Goal: Communication & Community: Share content

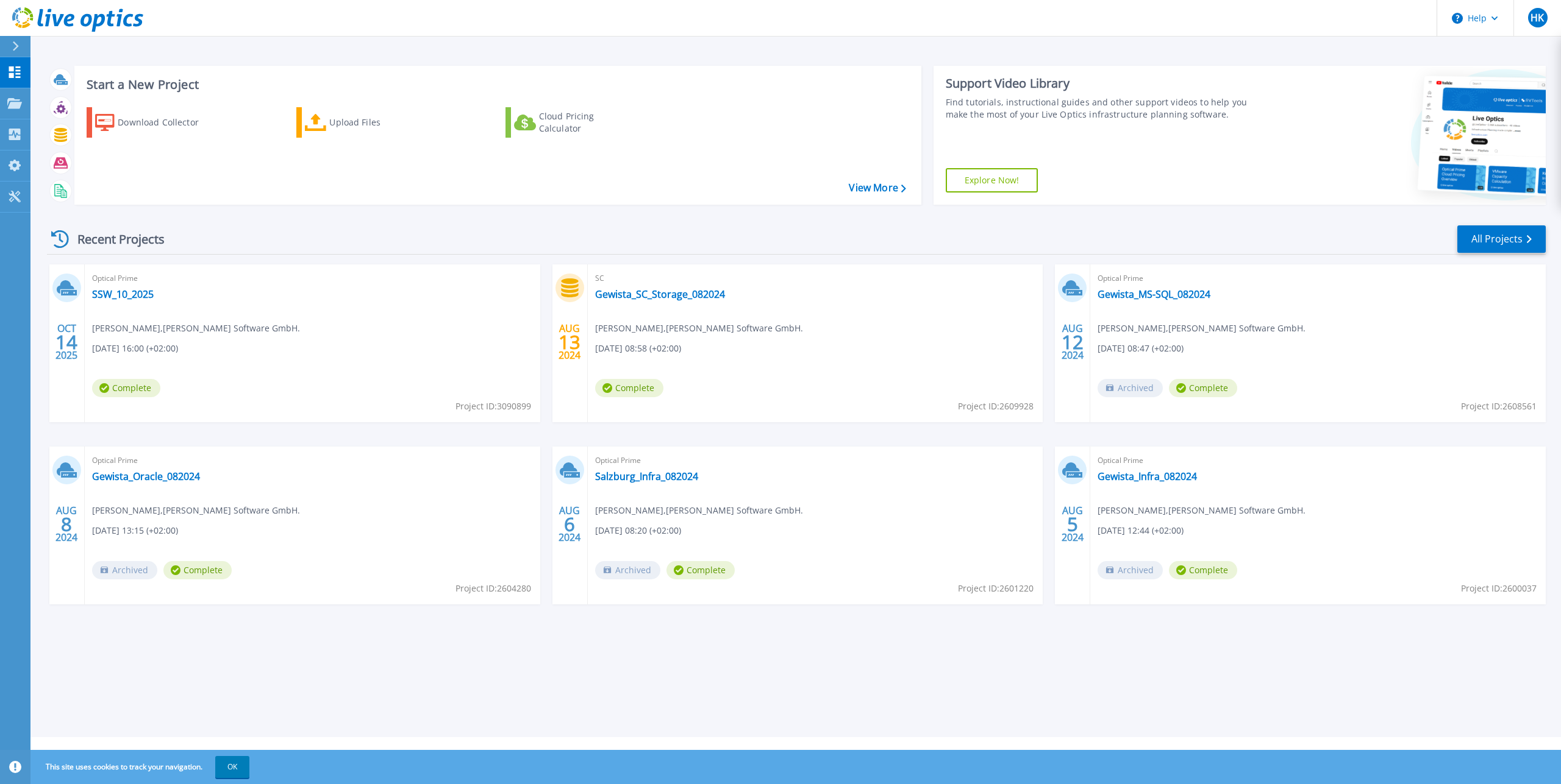
click at [787, 58] on div "Start a New Project Download Collector Upload Files Cloud Pricing Calculator Vi…" at bounding box center [796, 135] width 1499 height 158
click at [116, 292] on link "SSW_10_2025" at bounding box center [123, 294] width 61 height 12
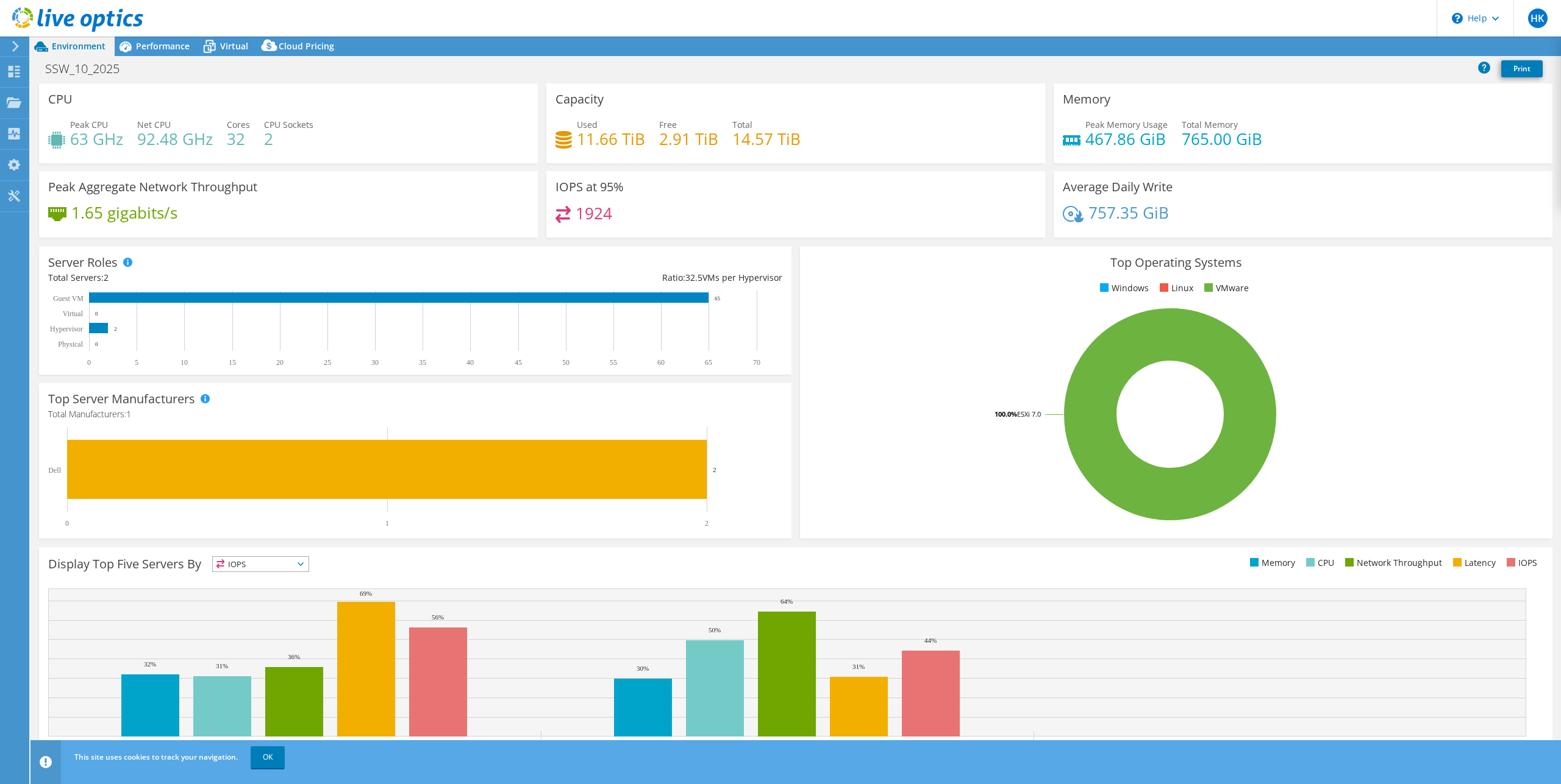
select select "USD"
click at [1404, 51] on link "Share" at bounding box center [1408, 46] width 50 height 19
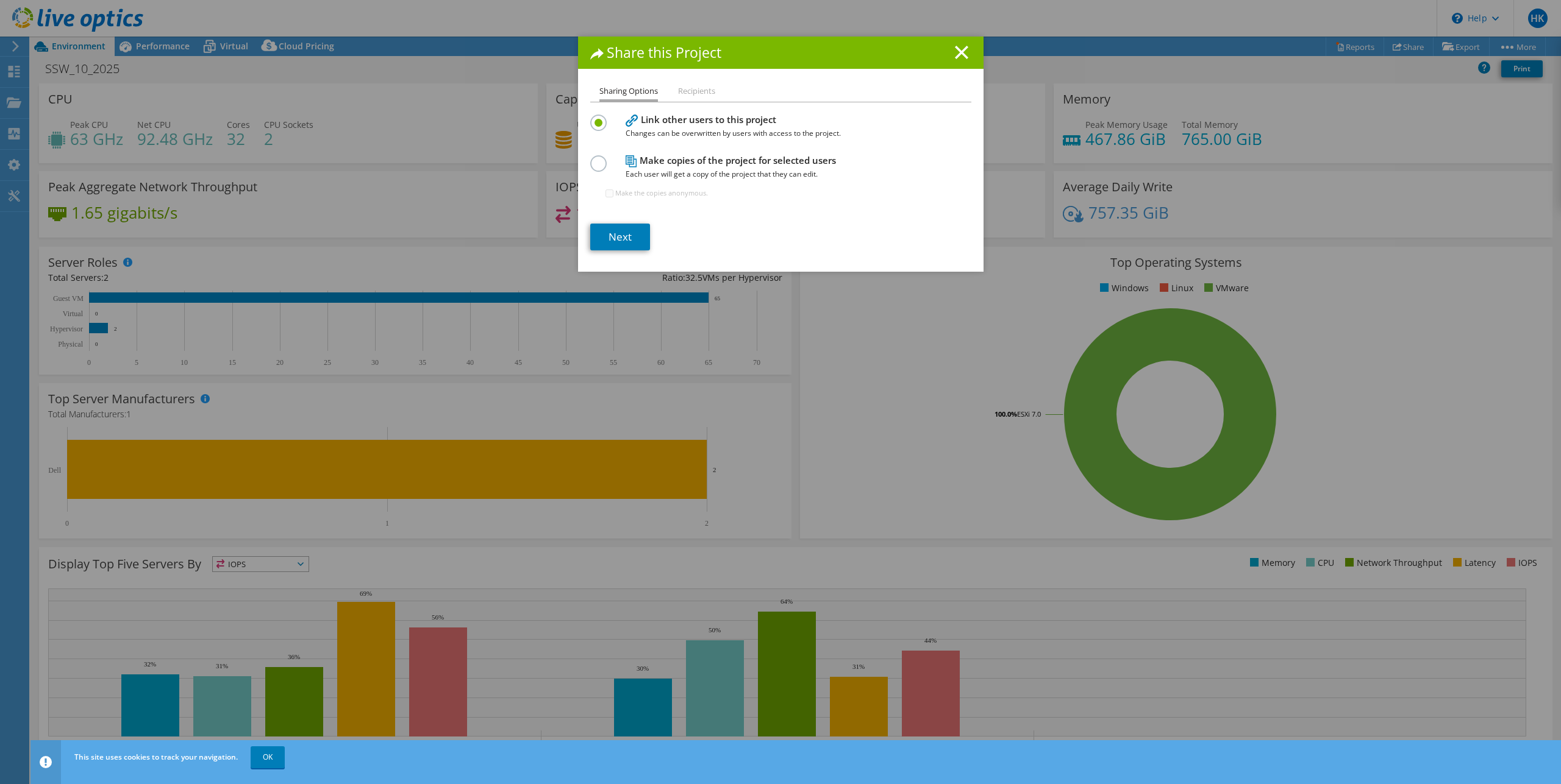
click at [697, 95] on li "Recipients" at bounding box center [697, 91] width 38 height 15
click at [697, 88] on li "Recipients" at bounding box center [697, 91] width 38 height 15
click at [630, 233] on link "Next" at bounding box center [619, 236] width 59 height 27
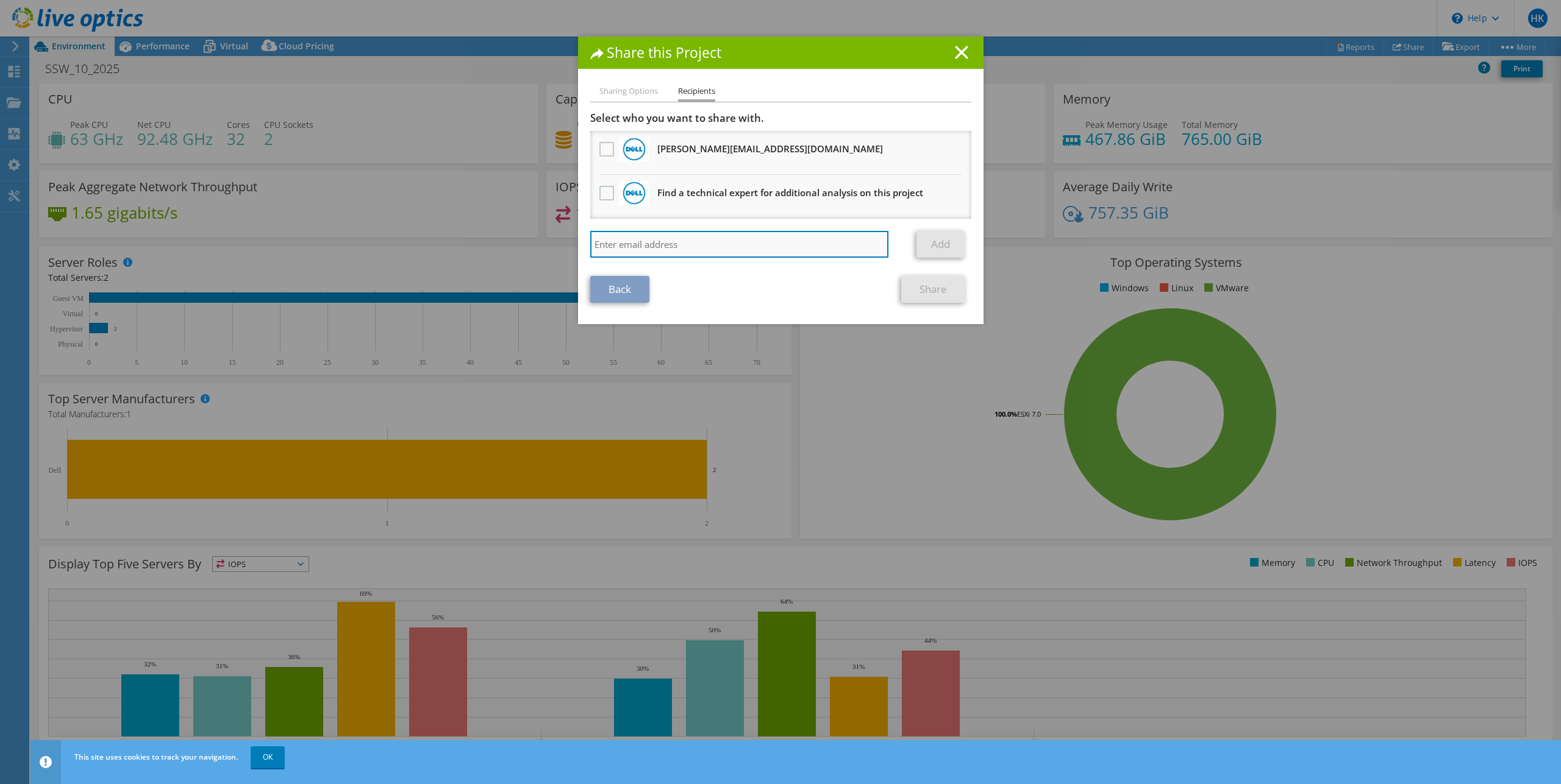
click at [716, 240] on input "search" at bounding box center [739, 244] width 298 height 27
type input "[PERSON_NAME][EMAIL_ADDRESS][DOMAIN_NAME]"
click at [942, 244] on link "Add" at bounding box center [941, 244] width 48 height 27
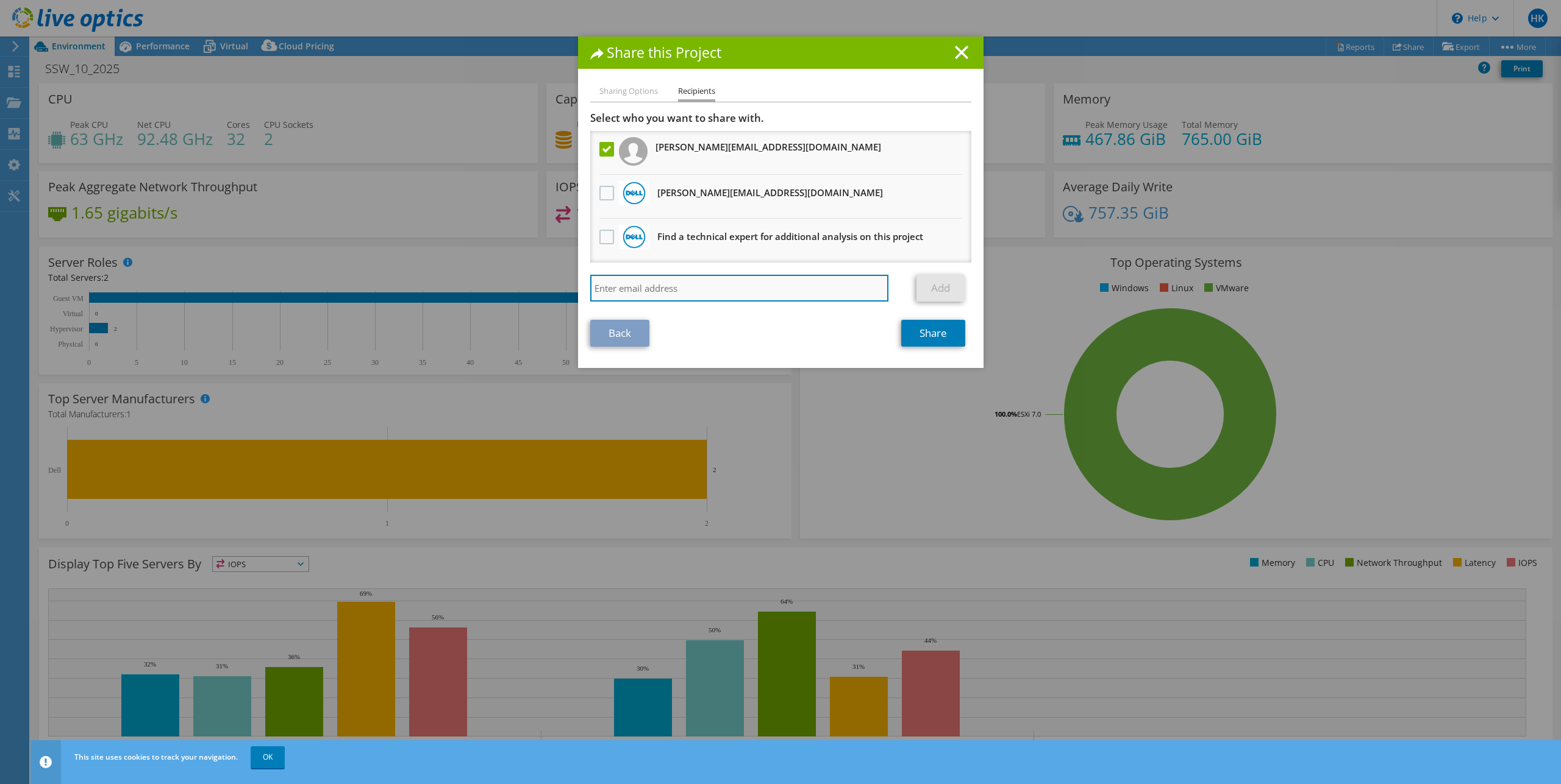
click at [733, 292] on input "search" at bounding box center [739, 287] width 298 height 27
type input "[EMAIL_ADDRESS][DOMAIN_NAME]"
click at [946, 288] on link "Add" at bounding box center [941, 287] width 48 height 27
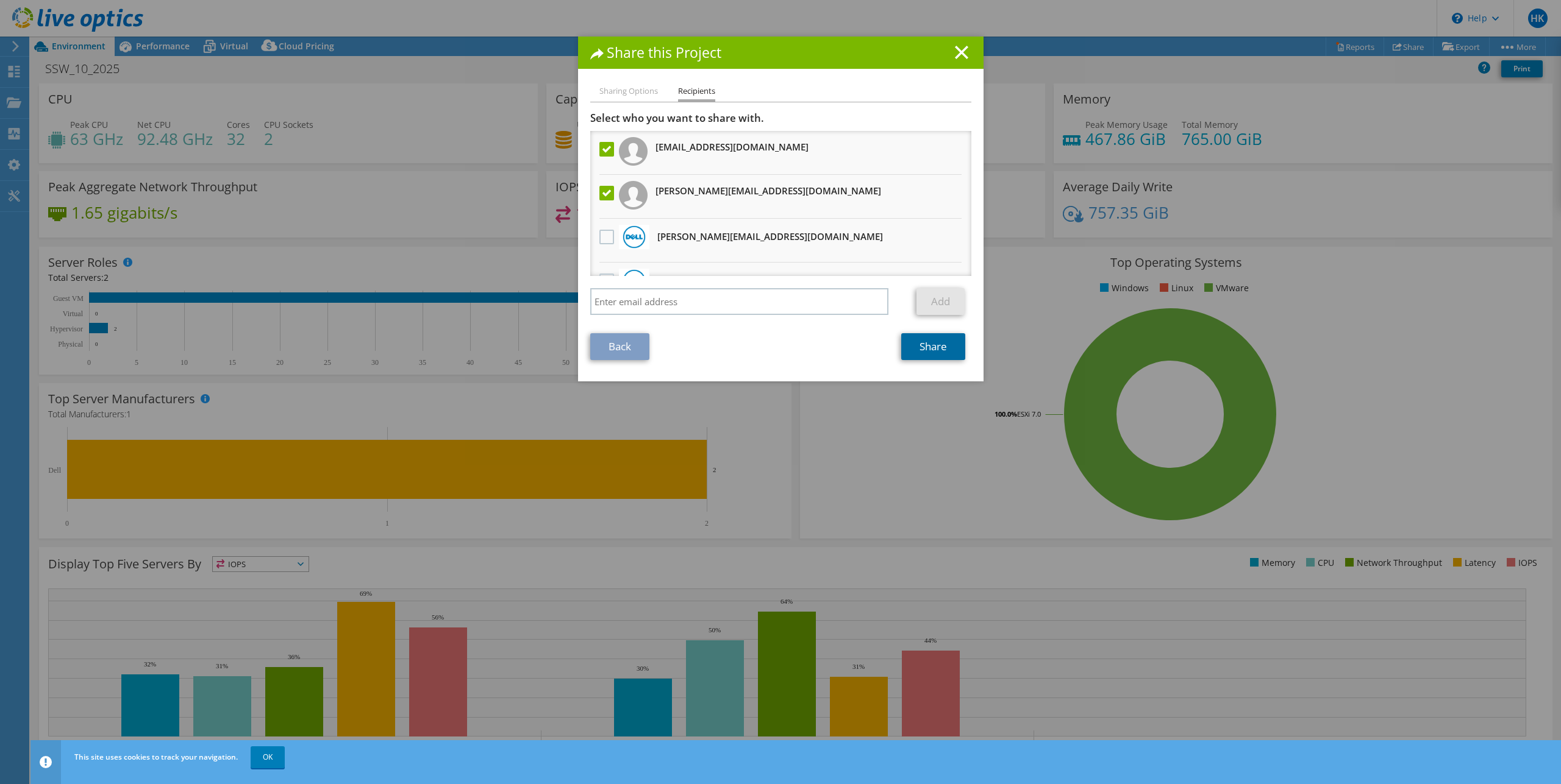
click at [923, 345] on link "Share" at bounding box center [933, 347] width 64 height 27
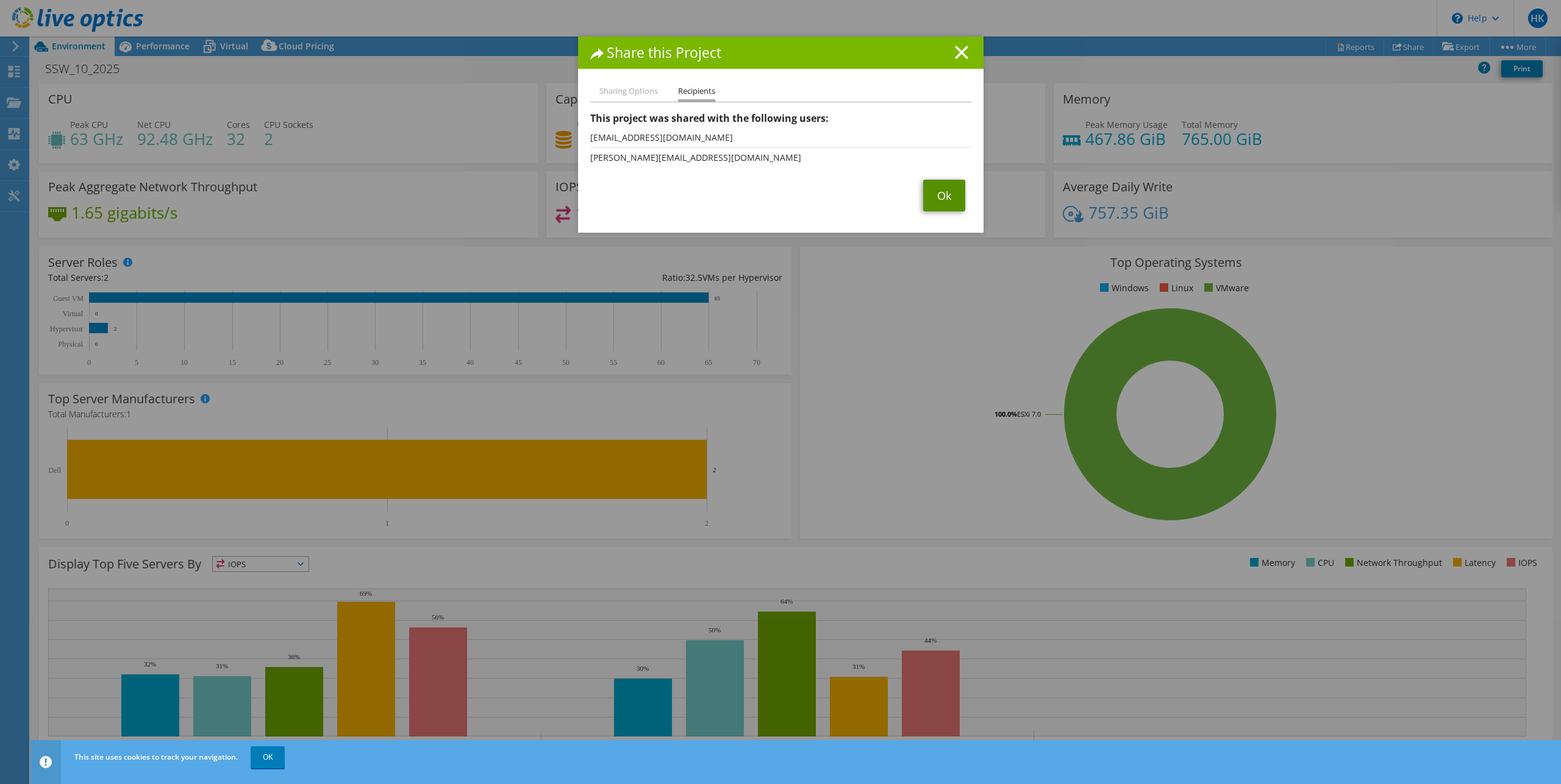
click at [947, 190] on link "Ok" at bounding box center [944, 196] width 42 height 32
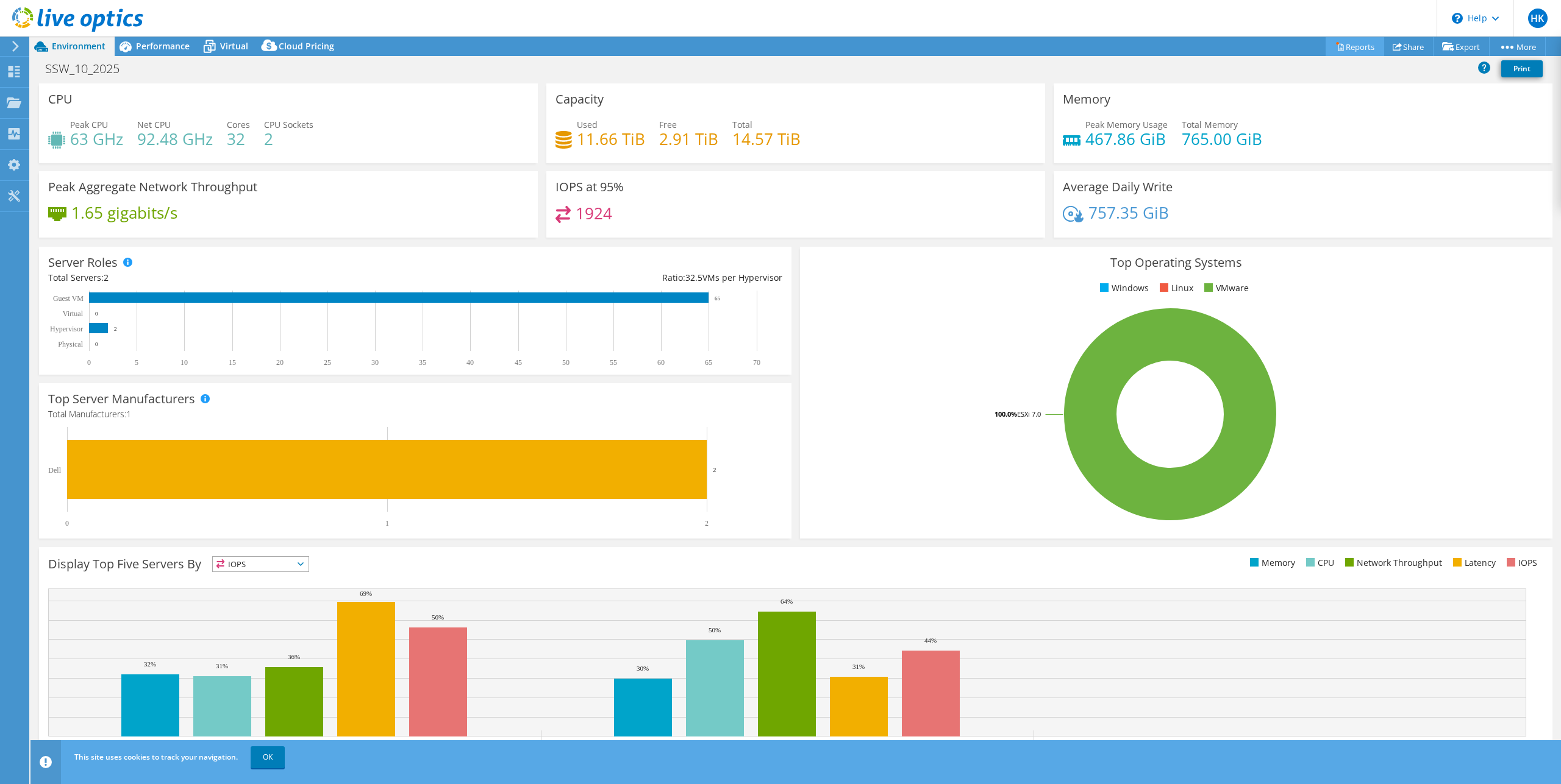
click at [1342, 44] on link "Reports" at bounding box center [1355, 46] width 58 height 19
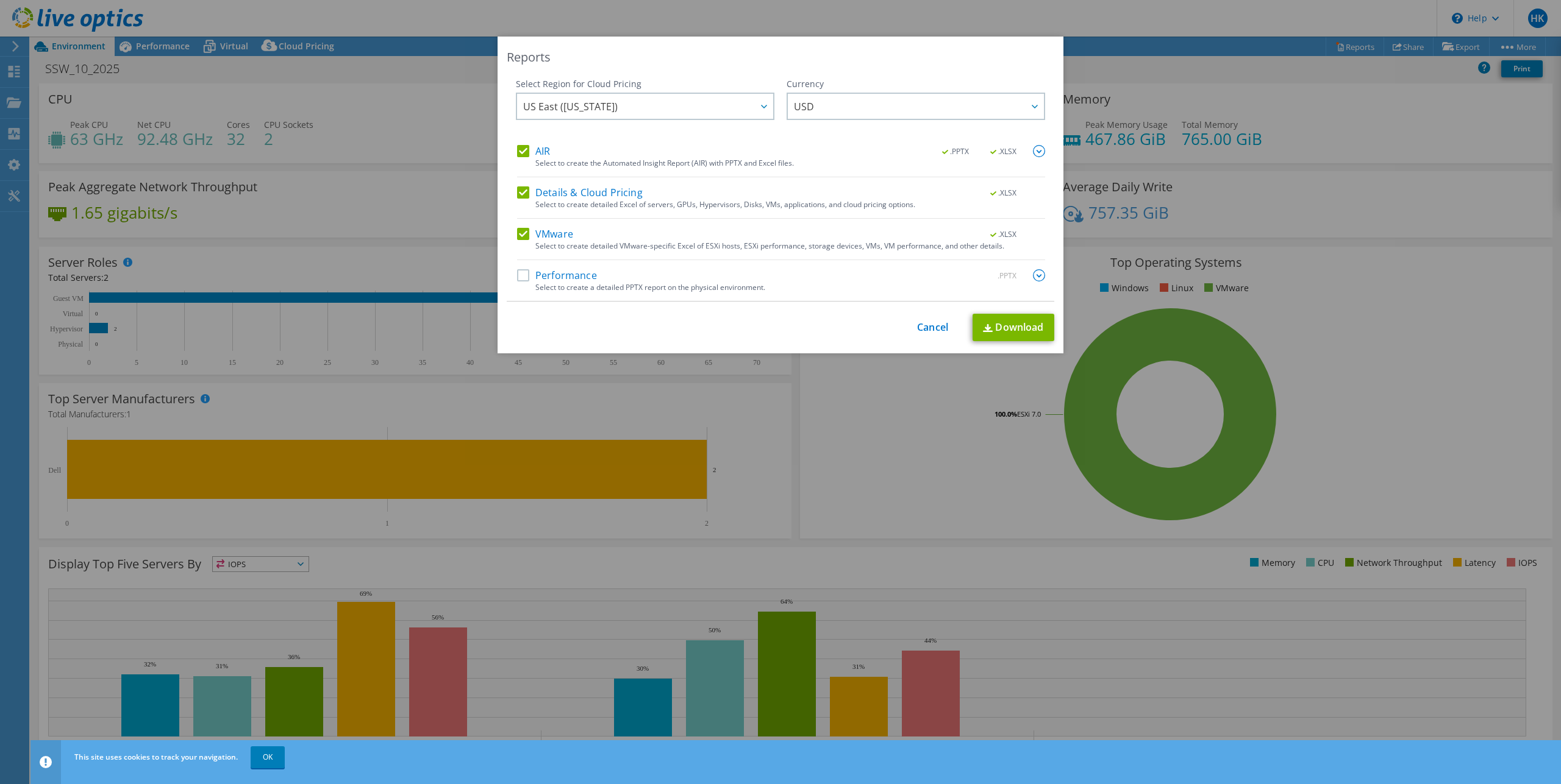
click at [569, 270] on label "Performance" at bounding box center [556, 275] width 80 height 12
click at [0, 0] on input "Performance" at bounding box center [0, 0] width 0 height 0
click at [748, 110] on span "US East ([US_STATE])" at bounding box center [648, 106] width 250 height 25
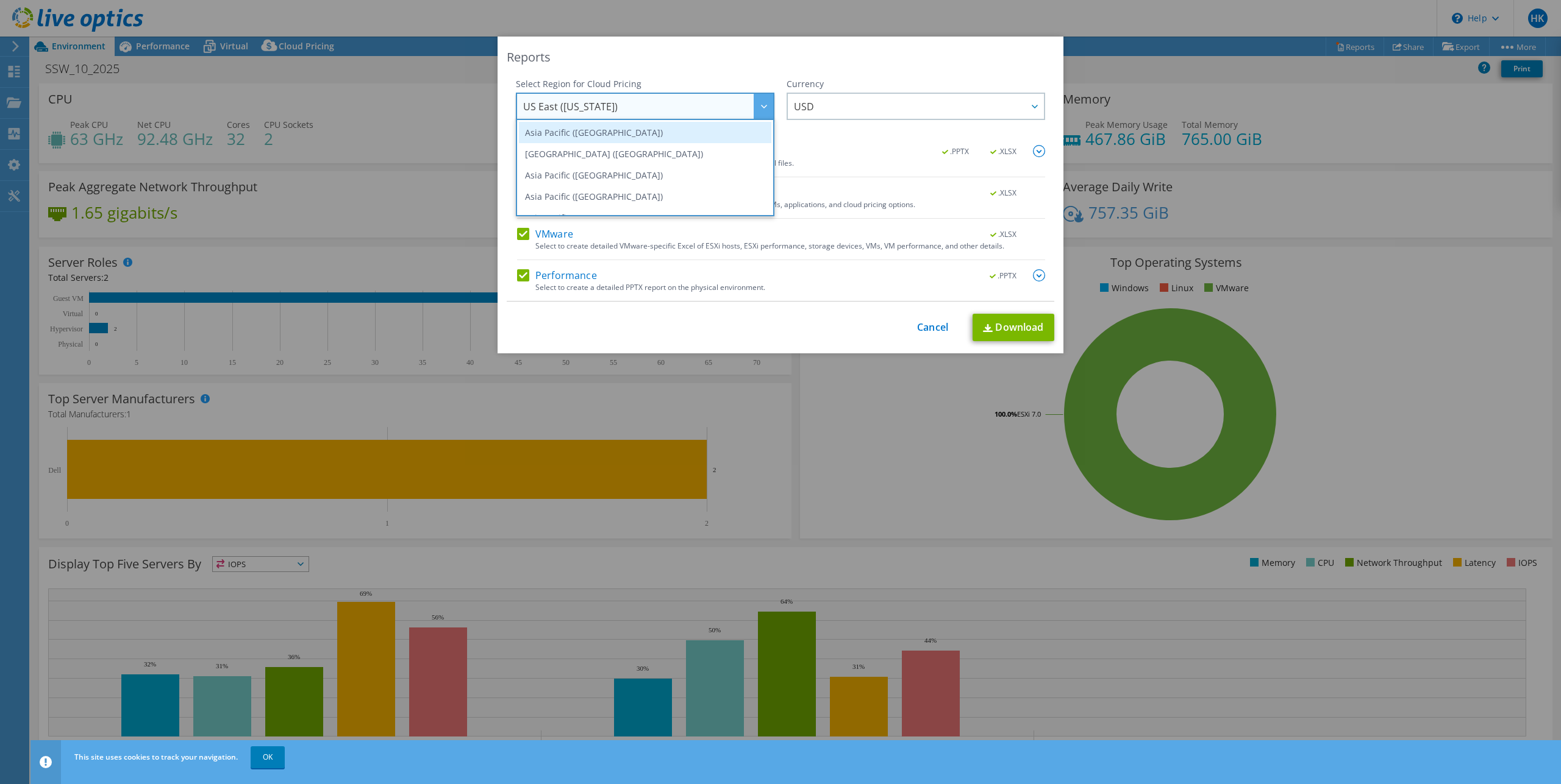
scroll to position [165, 0]
click at [715, 142] on li "Europe ([GEOGRAPHIC_DATA])" at bounding box center [644, 139] width 252 height 22
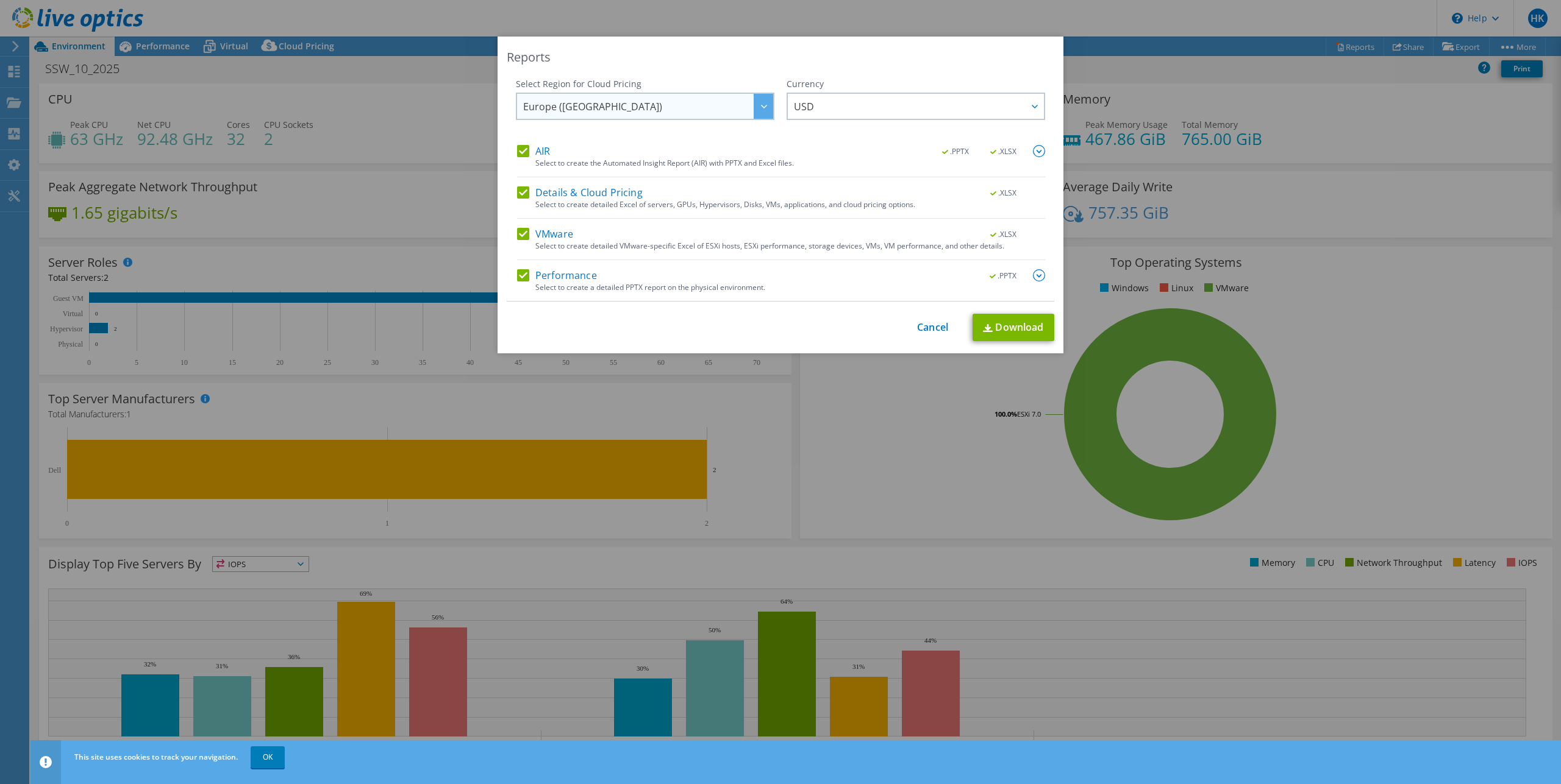
click at [737, 113] on span "Europe ([GEOGRAPHIC_DATA])" at bounding box center [648, 106] width 250 height 25
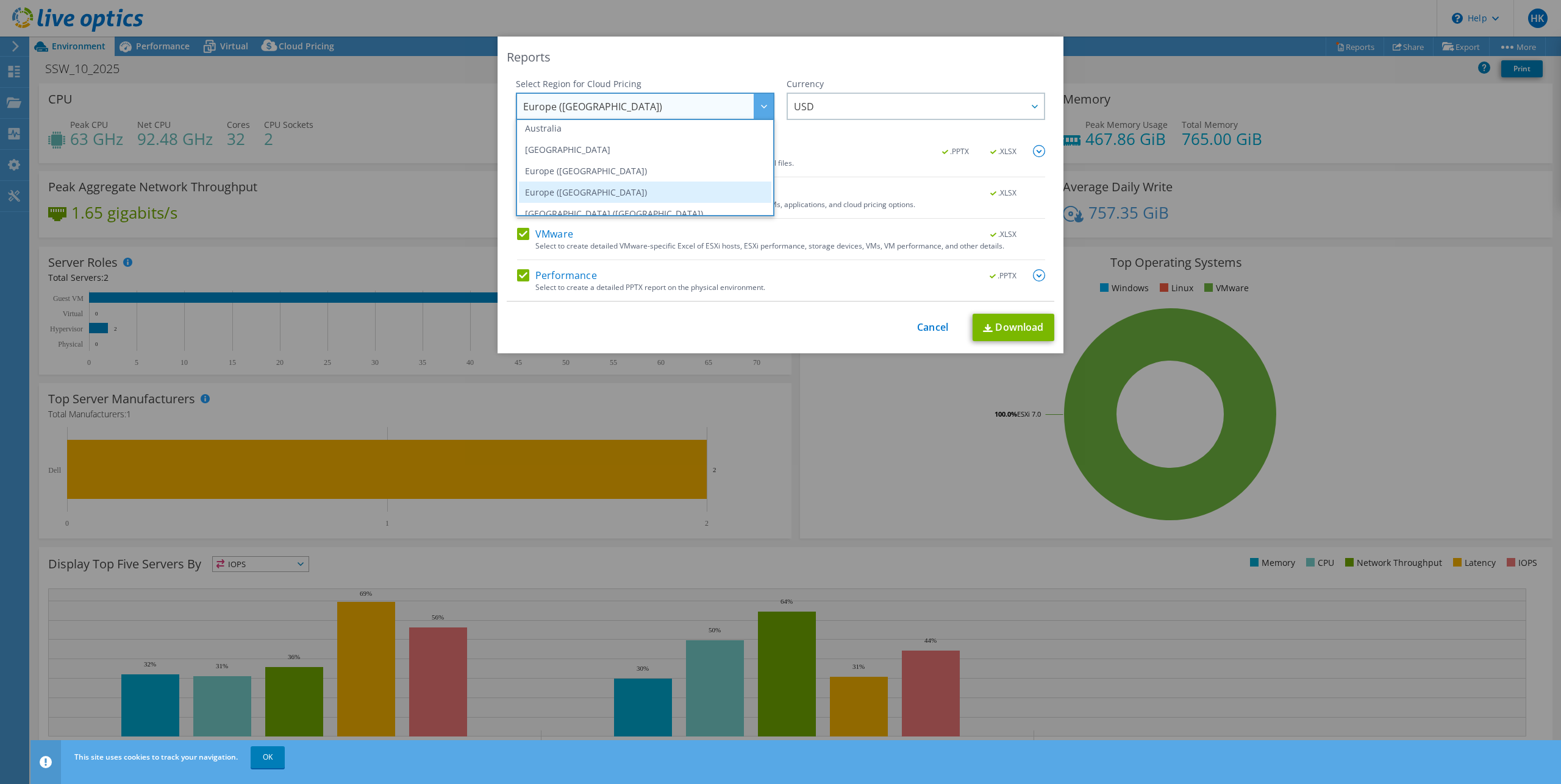
scroll to position [103, 0]
click at [682, 173] on li "Europe ([GEOGRAPHIC_DATA])" at bounding box center [644, 180] width 252 height 22
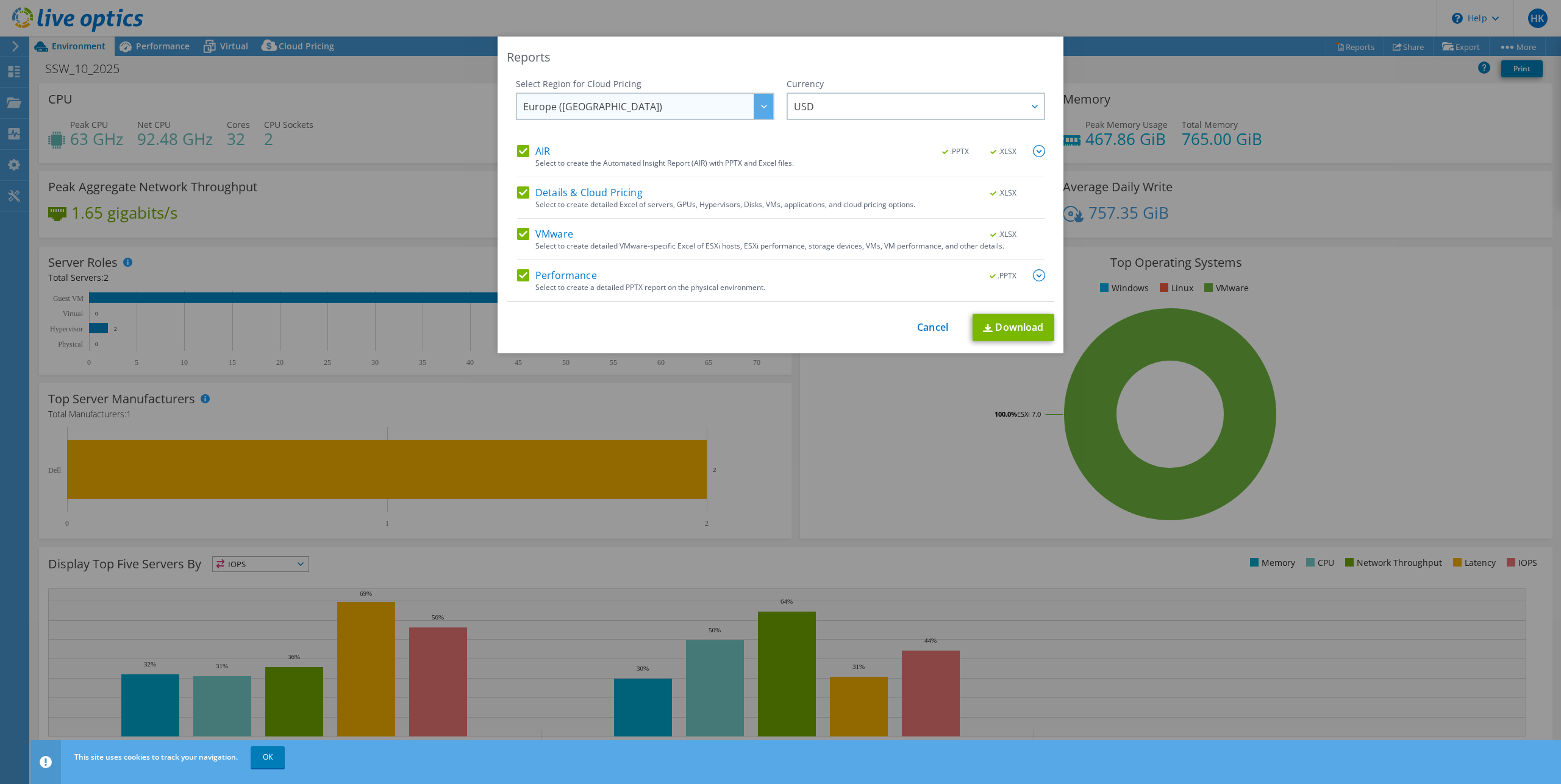
scroll to position [100, 0]
click at [871, 103] on span "USD" at bounding box center [919, 106] width 250 height 25
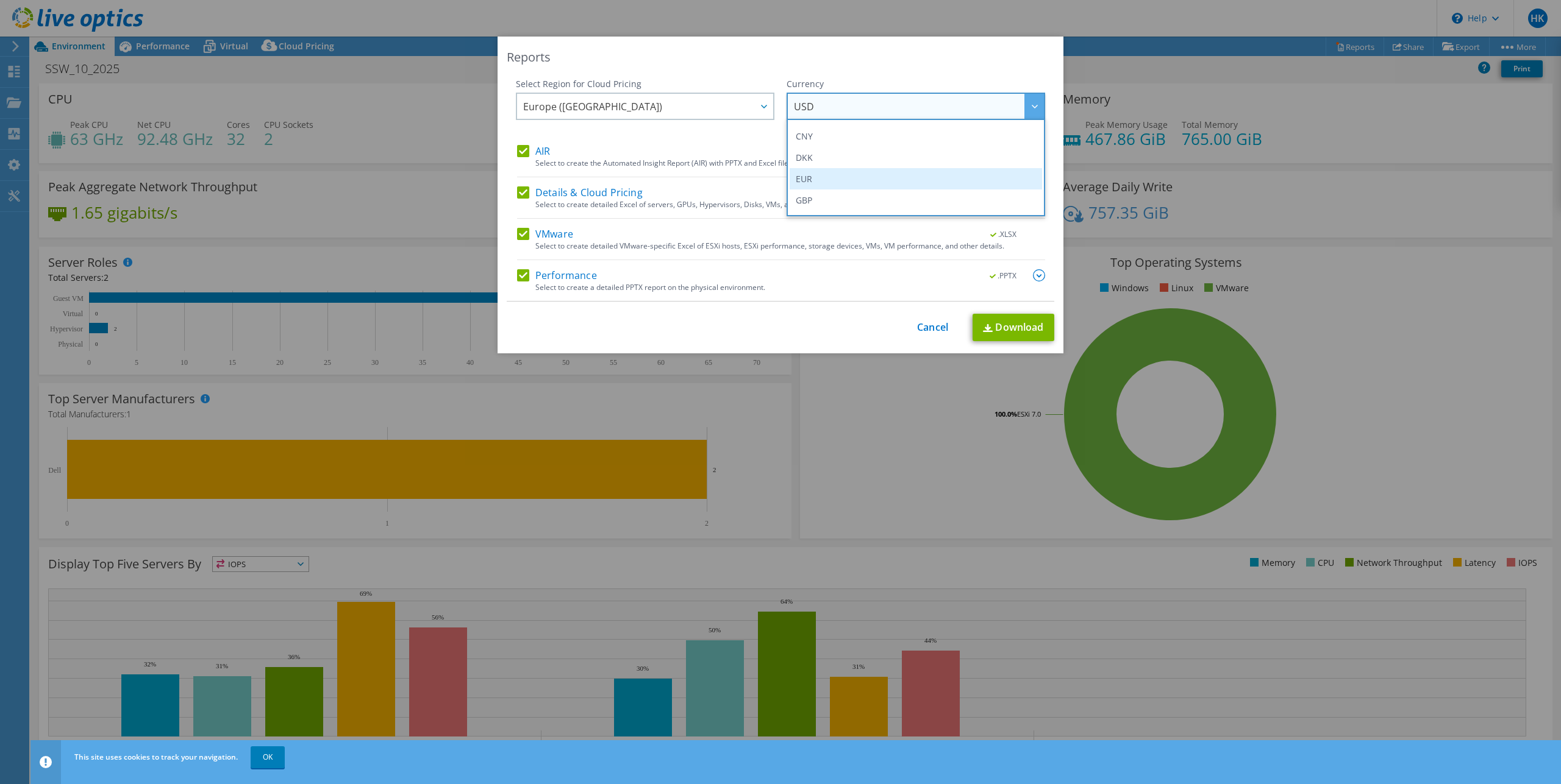
click at [842, 175] on li "EUR" at bounding box center [915, 179] width 252 height 22
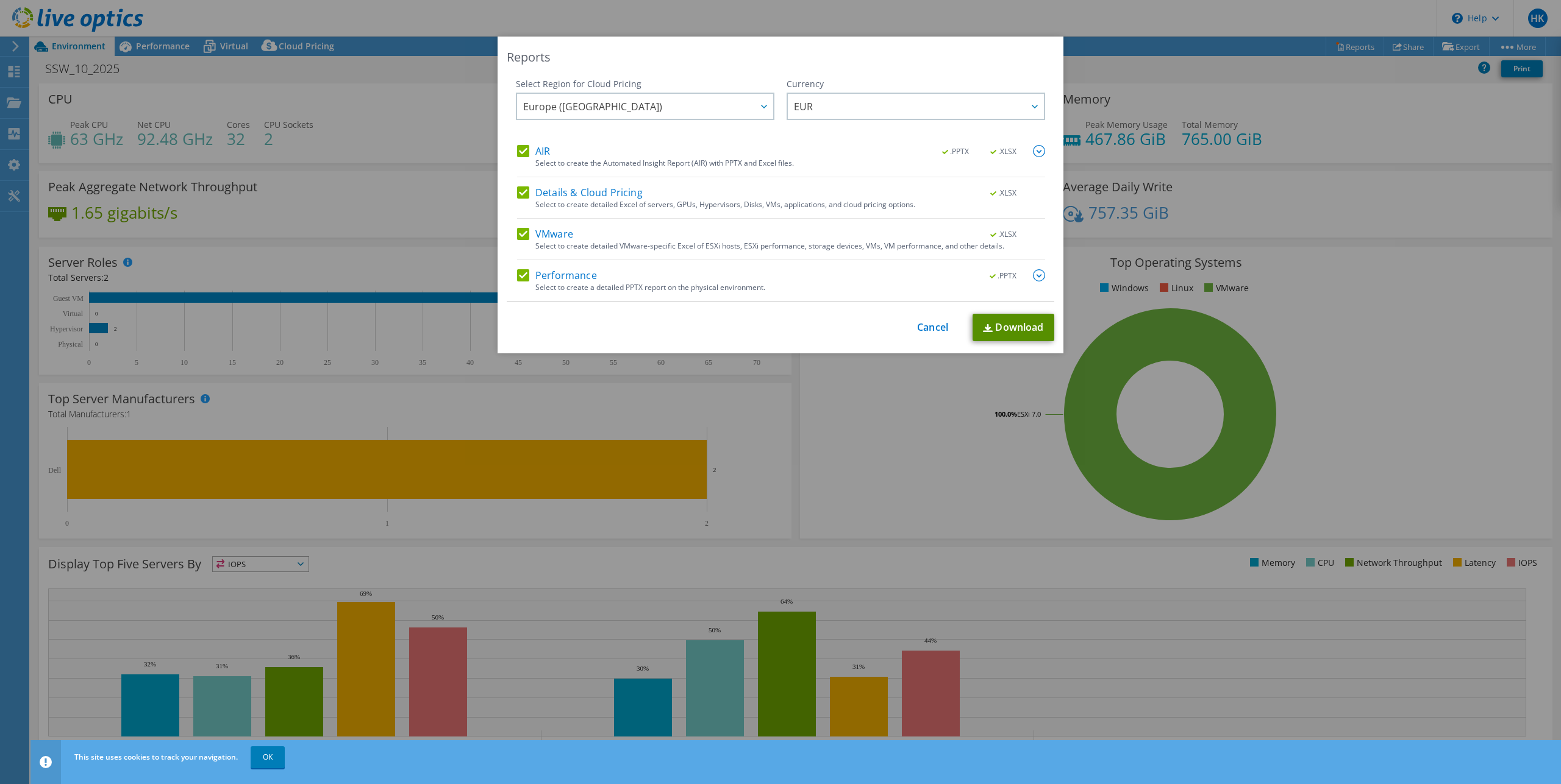
click at [1003, 322] on link "Download" at bounding box center [1013, 328] width 82 height 28
click at [937, 329] on link "Cancel" at bounding box center [932, 328] width 31 height 12
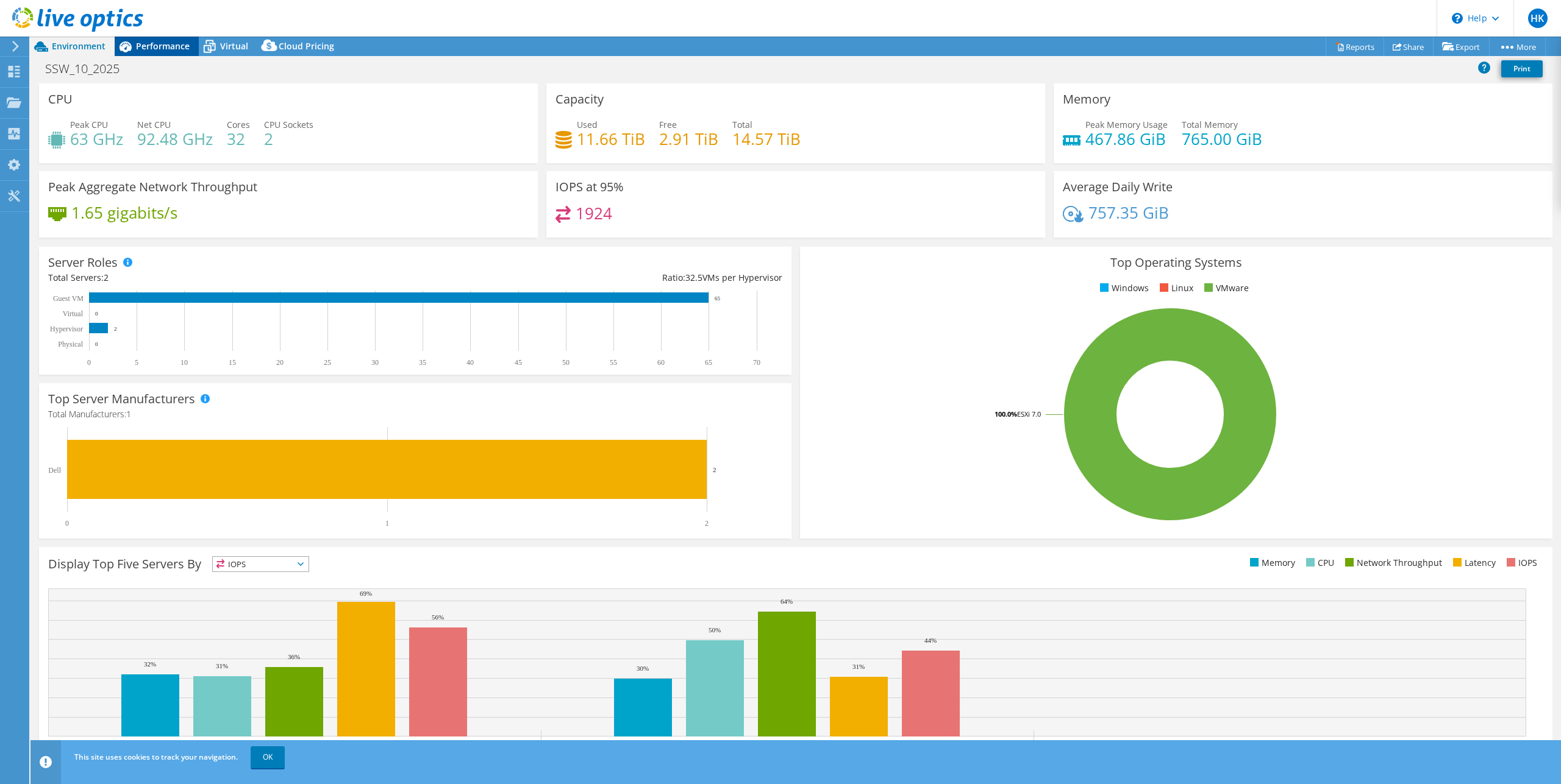
click at [142, 49] on span "Performance" at bounding box center [163, 46] width 53 height 12
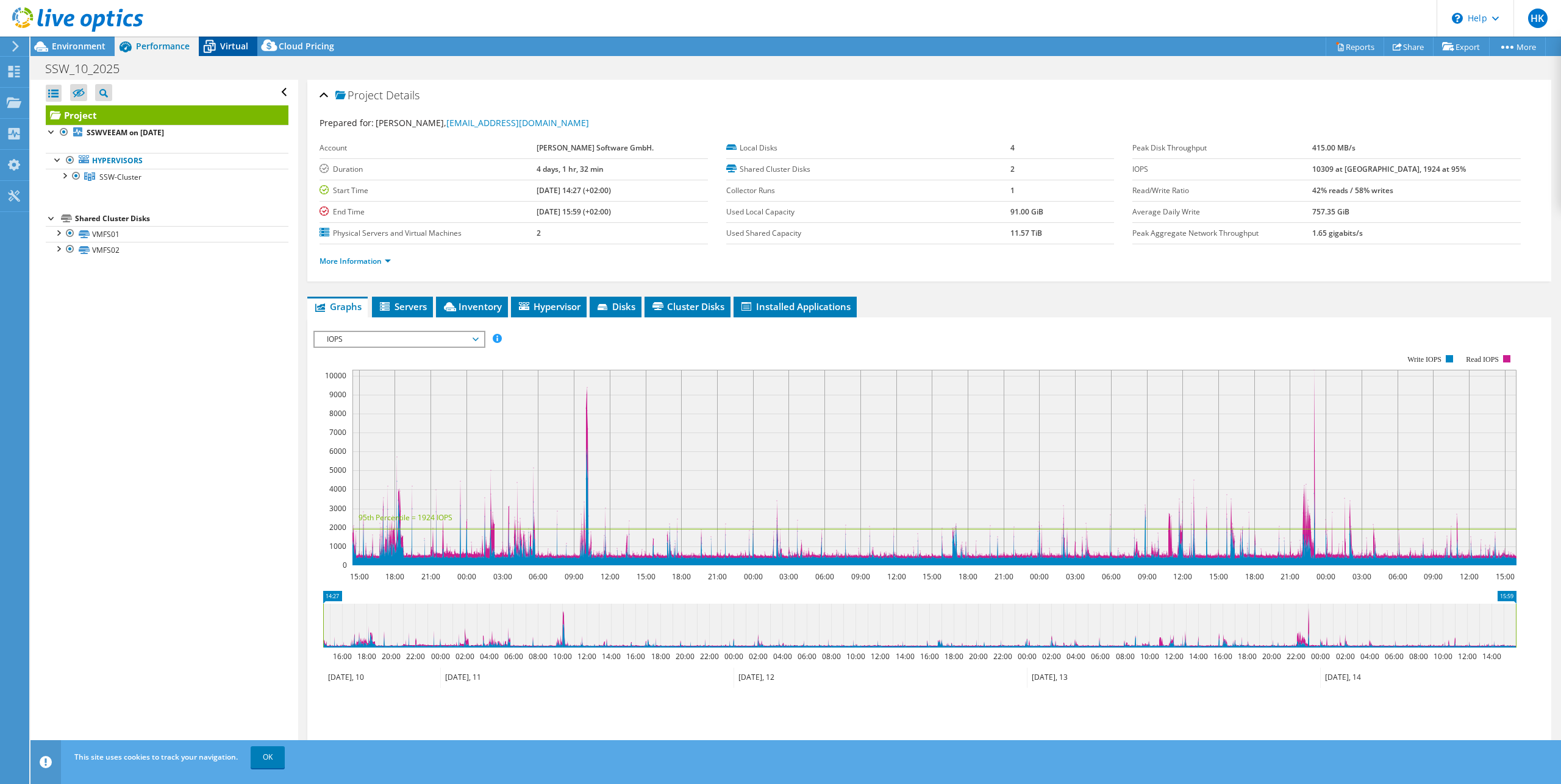
click at [220, 42] on span "Virtual" at bounding box center [234, 46] width 28 height 12
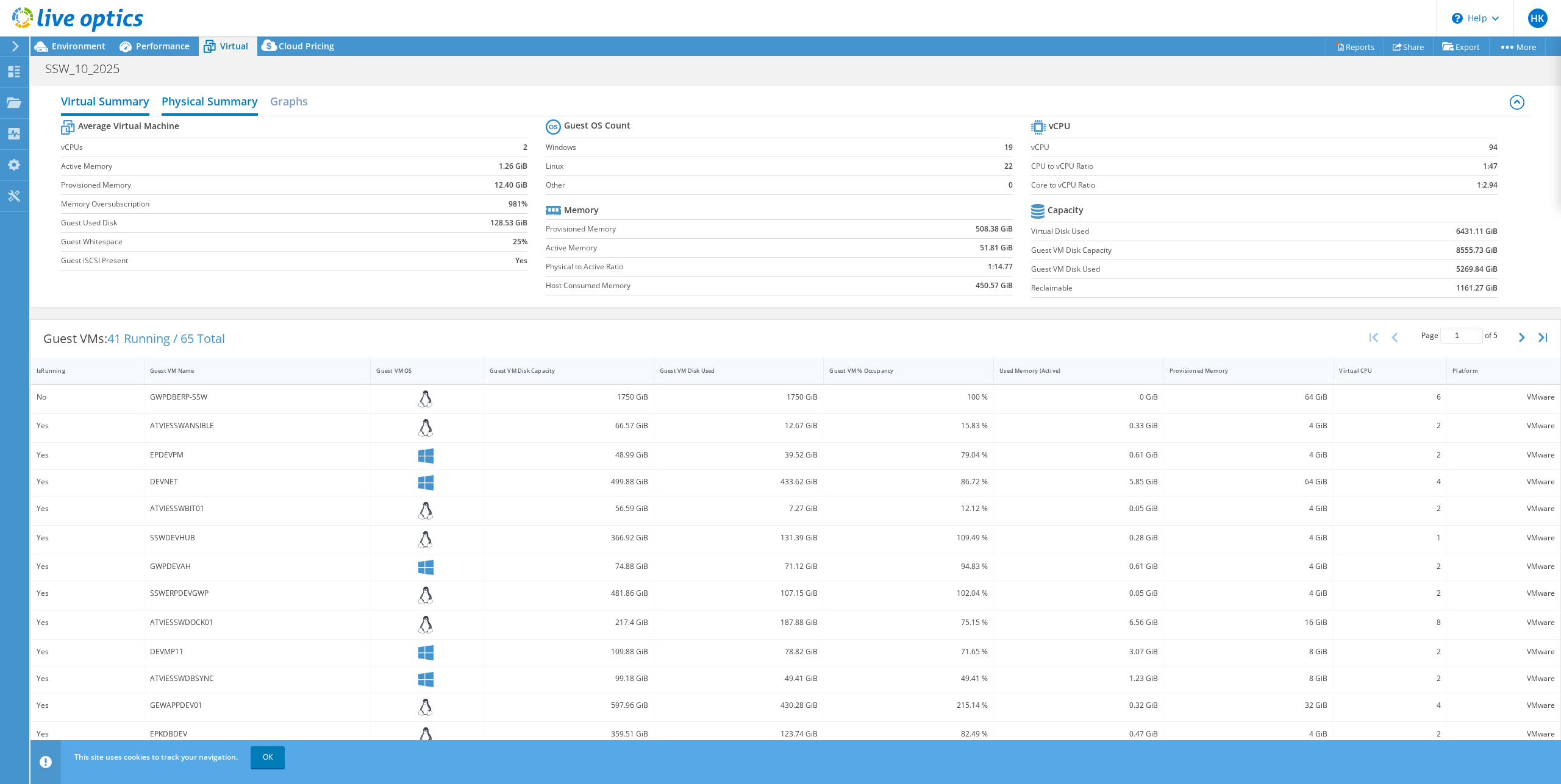
click at [205, 100] on h2 "Physical Summary" at bounding box center [210, 102] width 97 height 27
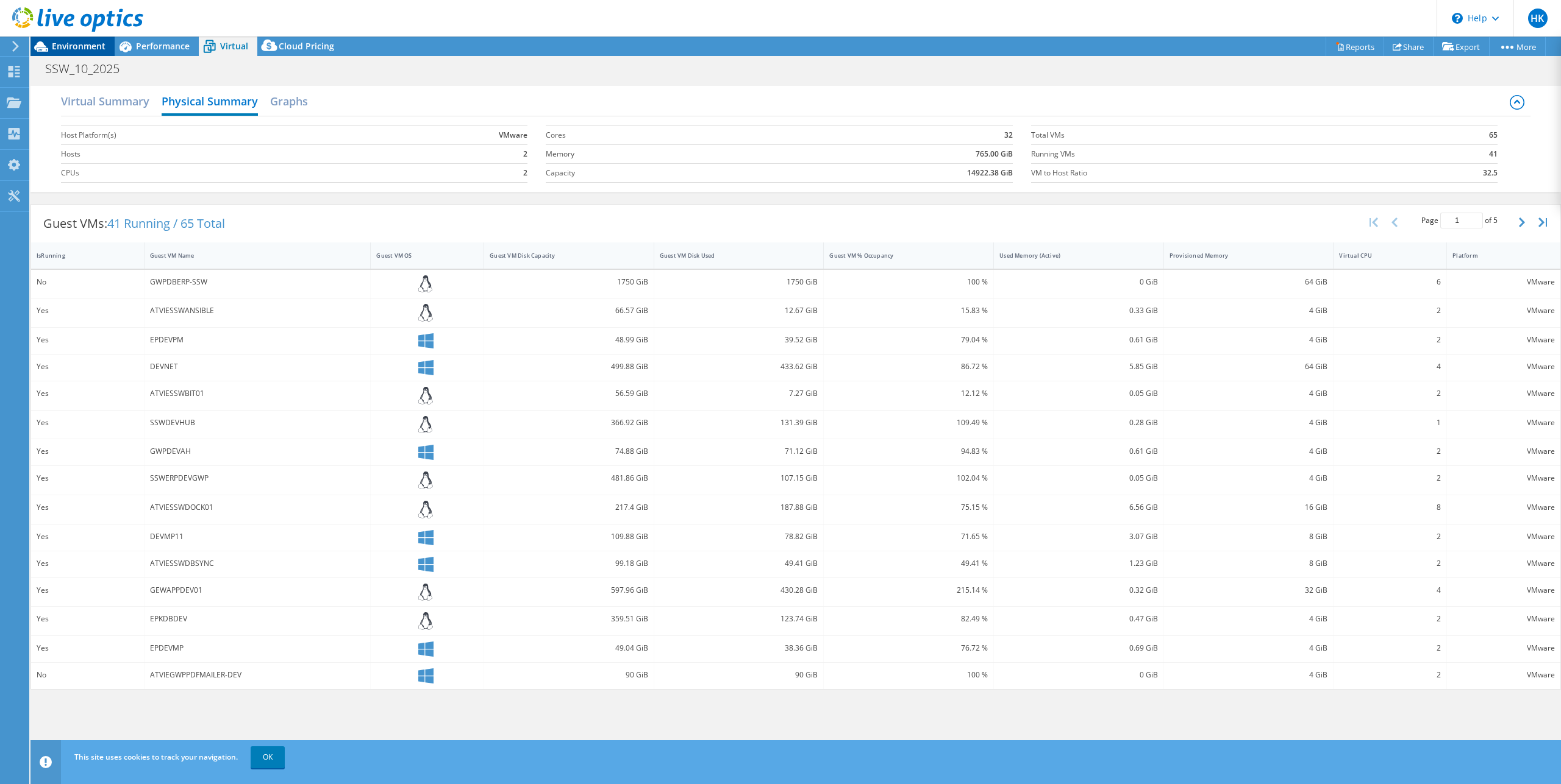
click at [71, 46] on span "Environment" at bounding box center [78, 46] width 53 height 12
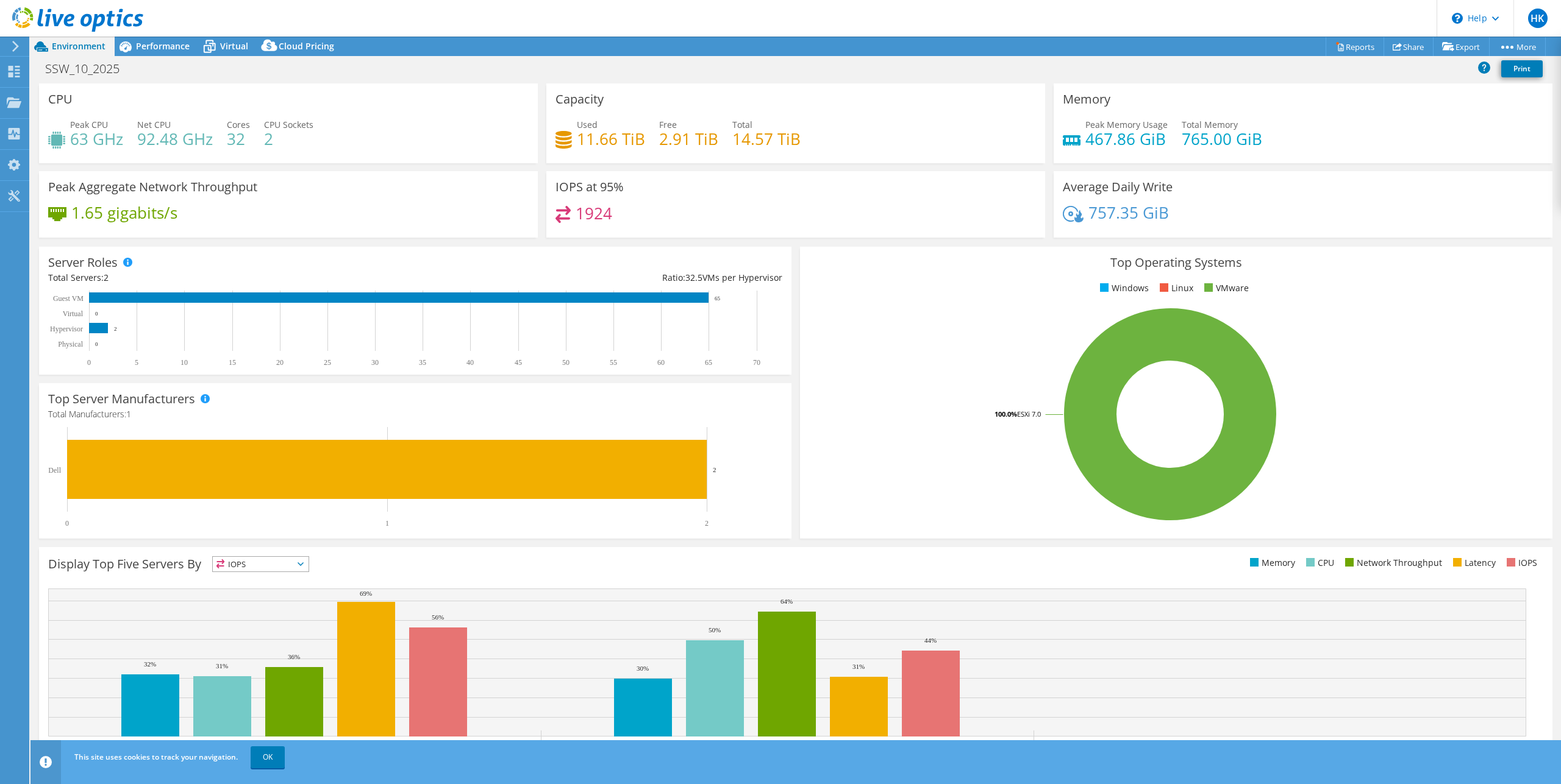
click at [1321, 87] on div "Memory Peak Memory Usage 467.86 GiB Total Memory 765.00 GiB" at bounding box center [1302, 123] width 499 height 80
click at [1164, 39] on div "Project Actions Project Actions Reports Share Export vSAN ReadyNode Sizer" at bounding box center [795, 46] width 1530 height 20
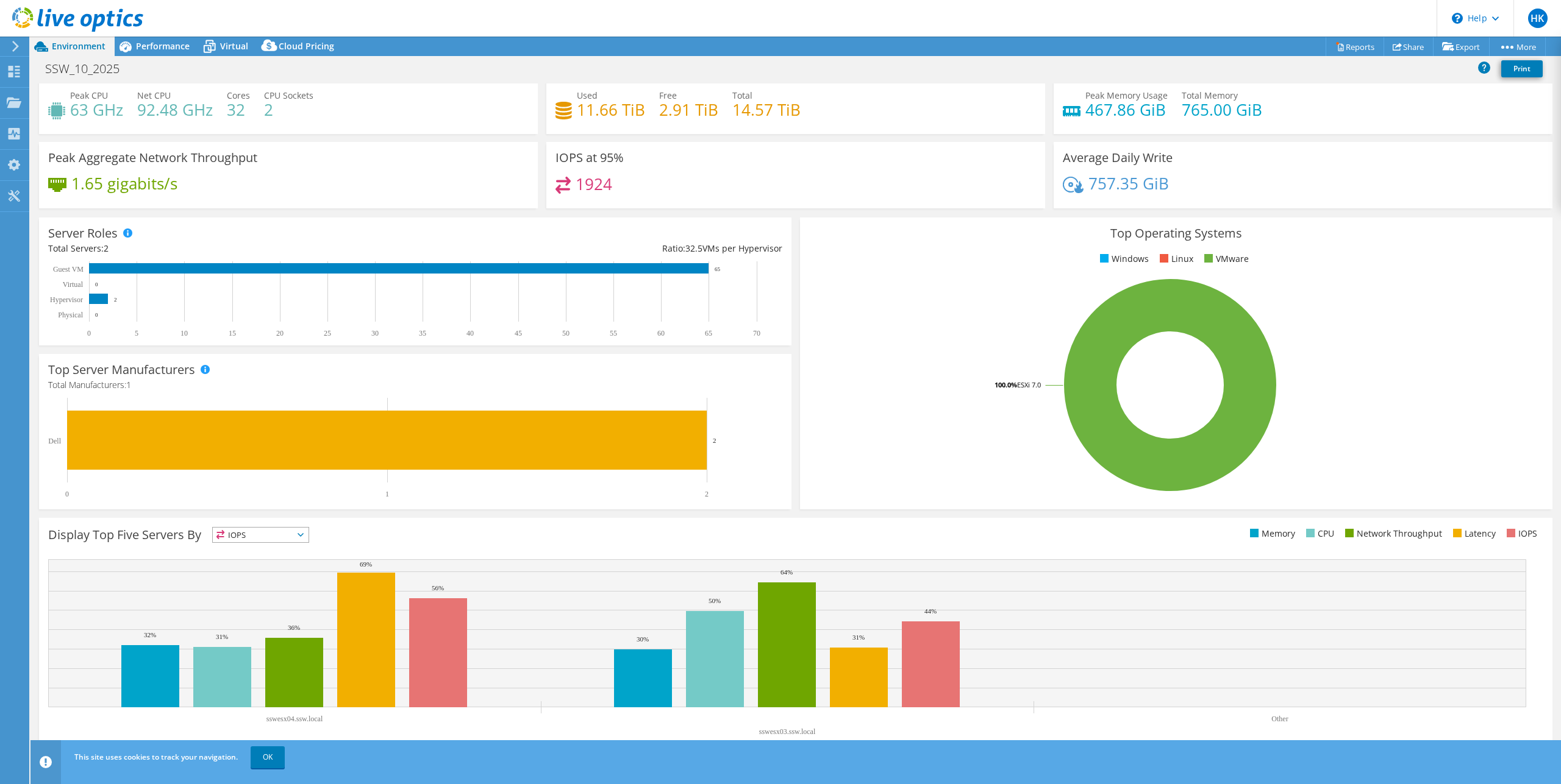
scroll to position [0, 0]
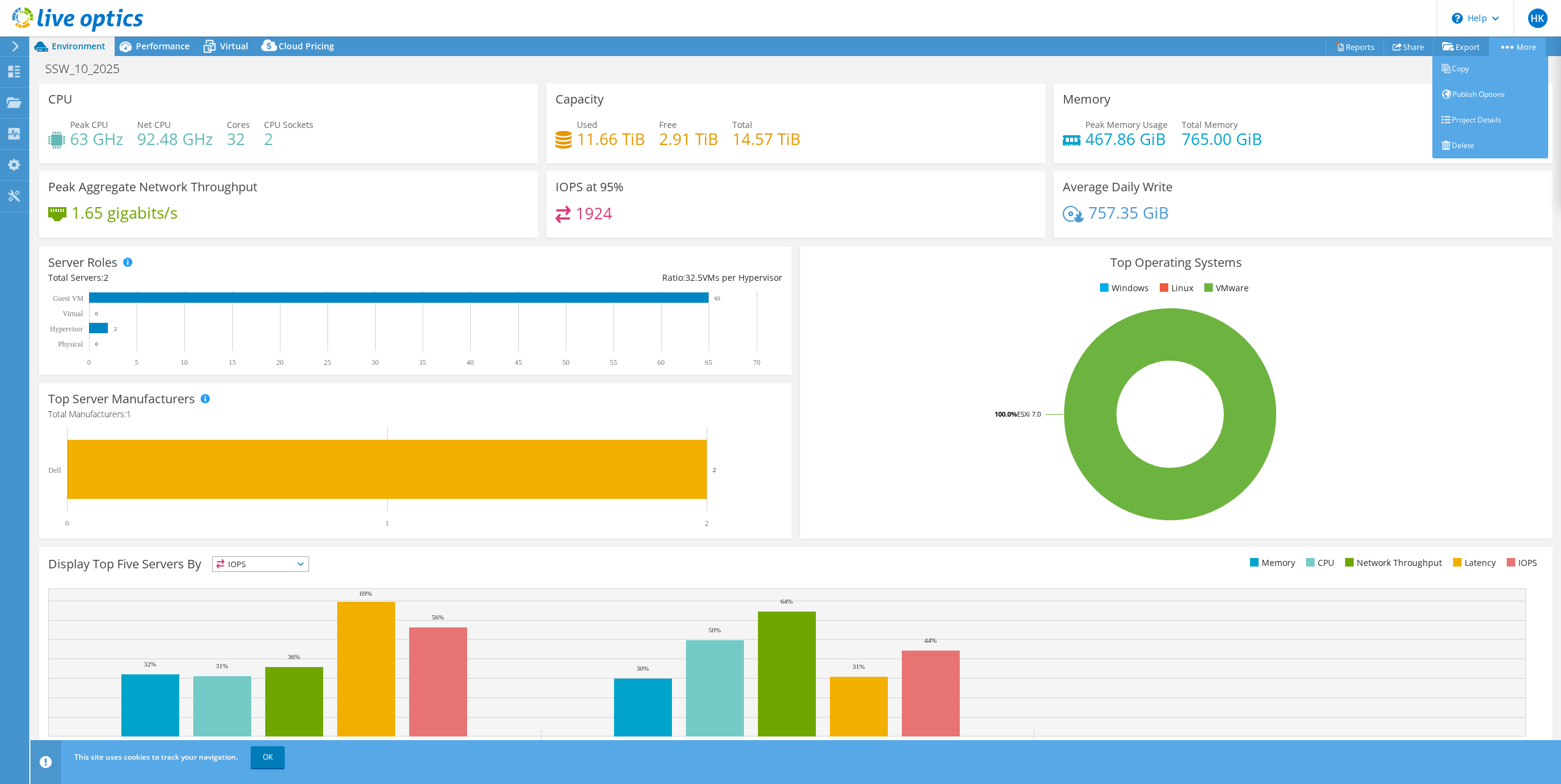
click at [1509, 41] on link "More" at bounding box center [1517, 46] width 56 height 19
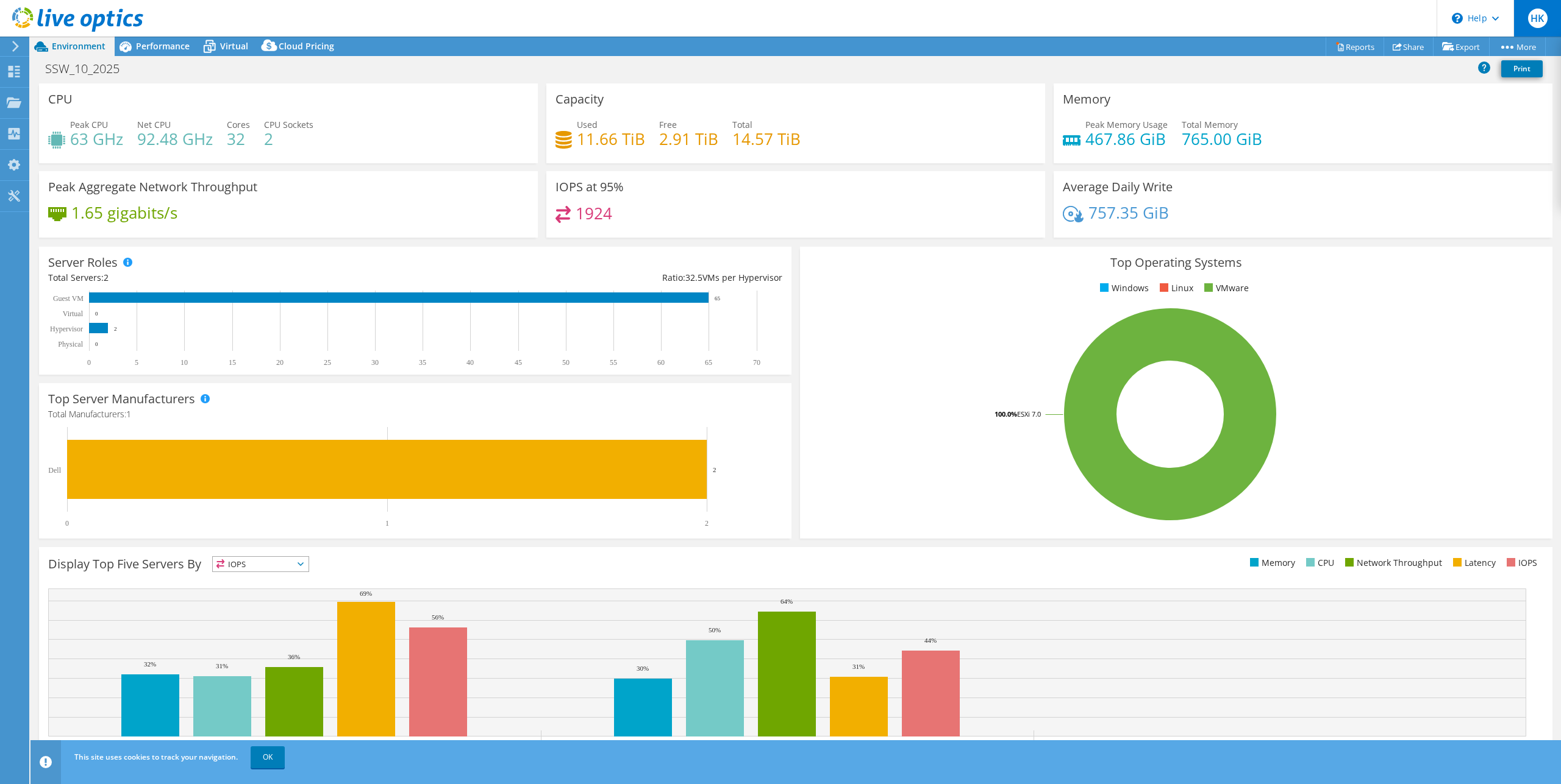
click at [1535, 24] on span "HK" at bounding box center [1538, 19] width 20 height 20
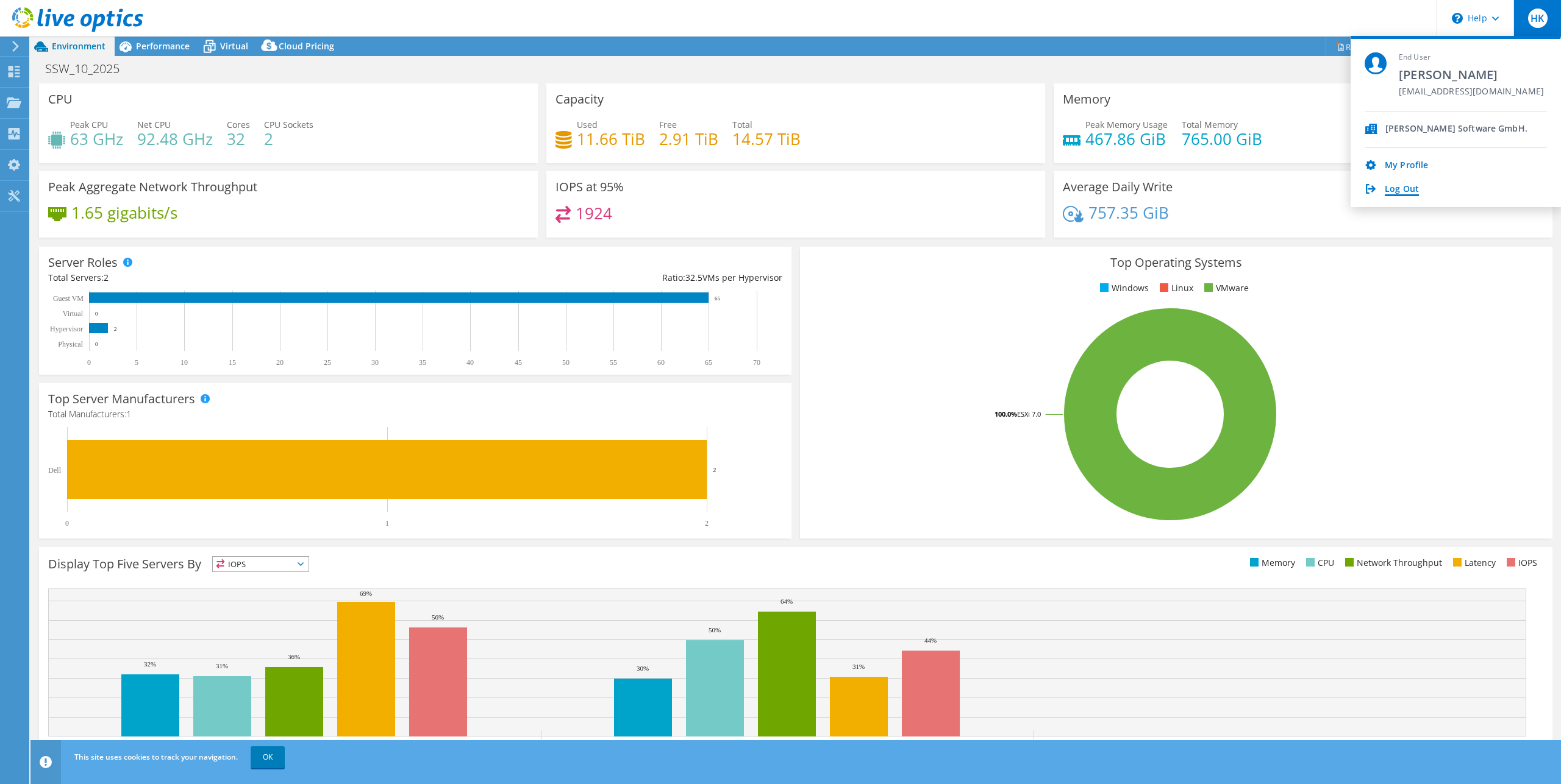
click at [1404, 191] on link "Log Out" at bounding box center [1402, 190] width 35 height 12
